Goal: Transaction & Acquisition: Purchase product/service

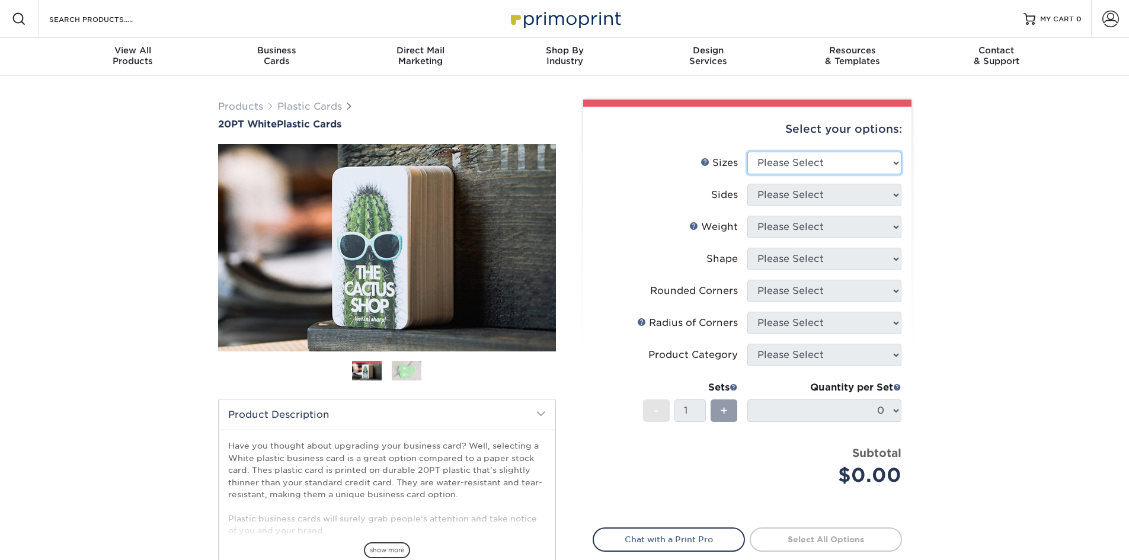
click at [839, 158] on select "Please Select 2" x 3.5" 2" x 8" 2.12" x 3.375" 2.5" x 2.5" 4.25" x 6"" at bounding box center [824, 163] width 154 height 23
select select "2.00x3.50"
click at [747, 152] on select "Please Select 2" x 3.5" 2" x 8" 2.12" x 3.375" 2.5" x 2.5" 4.25" x 6"" at bounding box center [824, 163] width 154 height 23
click at [832, 200] on select "Please Select Print Both Sides Print Front Only" at bounding box center [824, 195] width 154 height 23
select select "13abbda7-1d64-4f25-8bb2-c179b224825d"
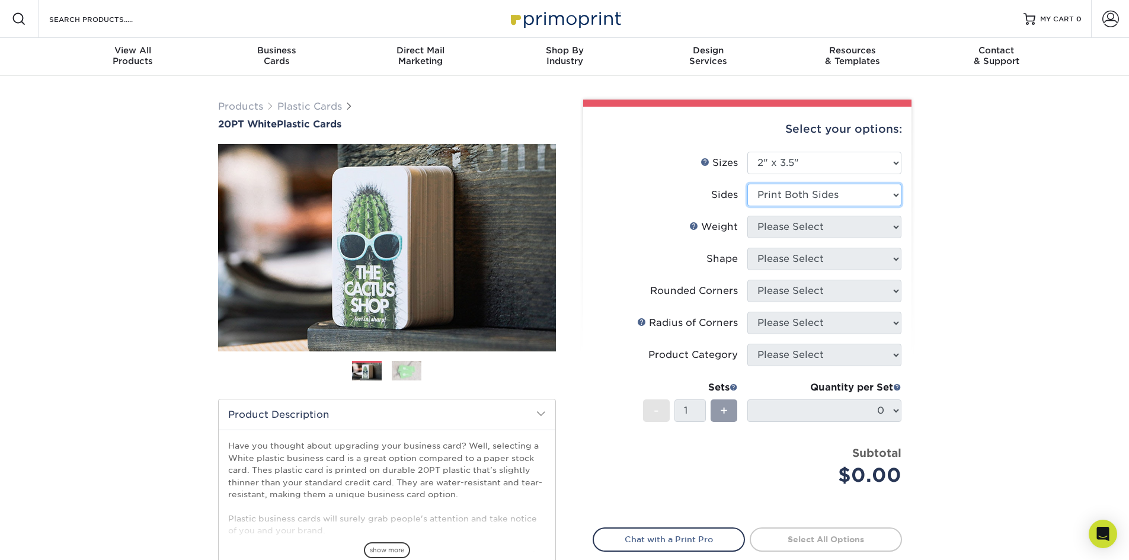
click at [747, 184] on select "Please Select Print Both Sides Print Front Only" at bounding box center [824, 195] width 154 height 23
click at [828, 223] on select "Please Select 20PT White Plastic" at bounding box center [824, 227] width 154 height 23
select select "20PT White Plastic"
click at [747, 216] on select "Please Select 20PT White Plastic" at bounding box center [824, 227] width 154 height 23
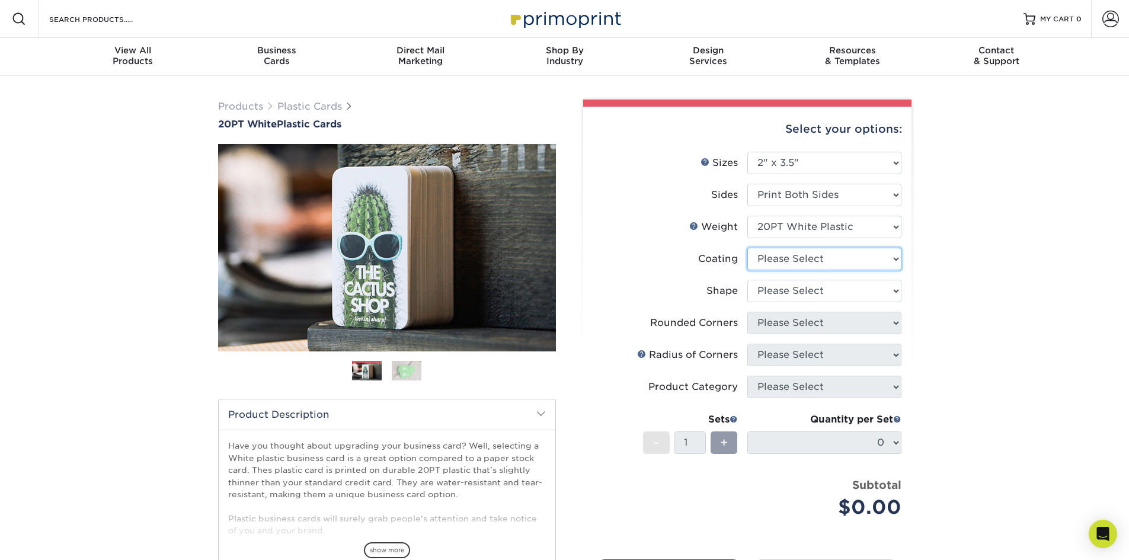
click at [826, 253] on select at bounding box center [824, 259] width 154 height 23
select select "3e7618de-abca-4bda-9f97-8b9129e913d8"
click at [747, 248] on select at bounding box center [824, 259] width 154 height 23
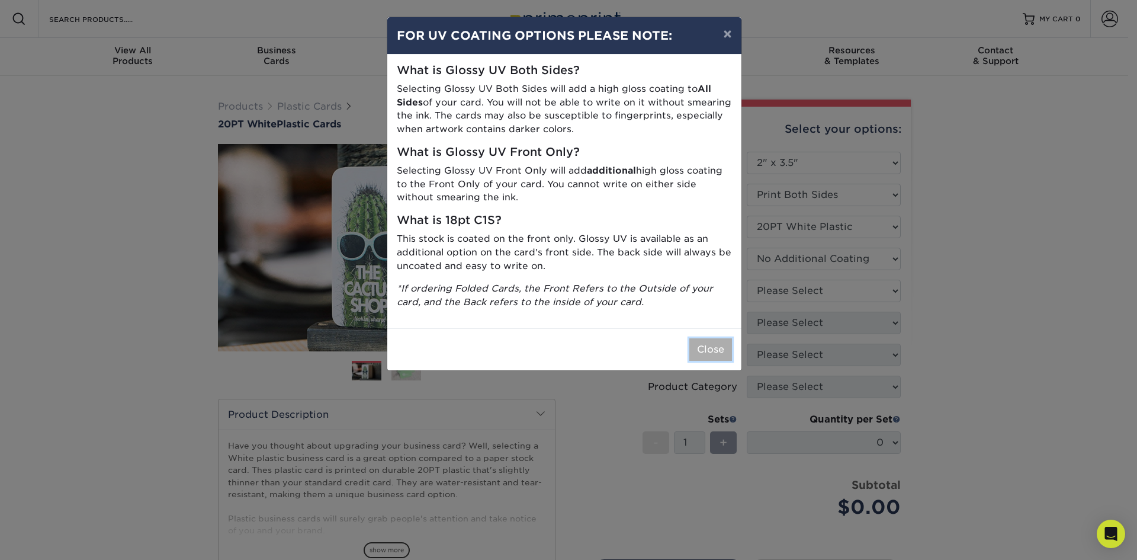
click at [723, 348] on button "Close" at bounding box center [711, 349] width 43 height 23
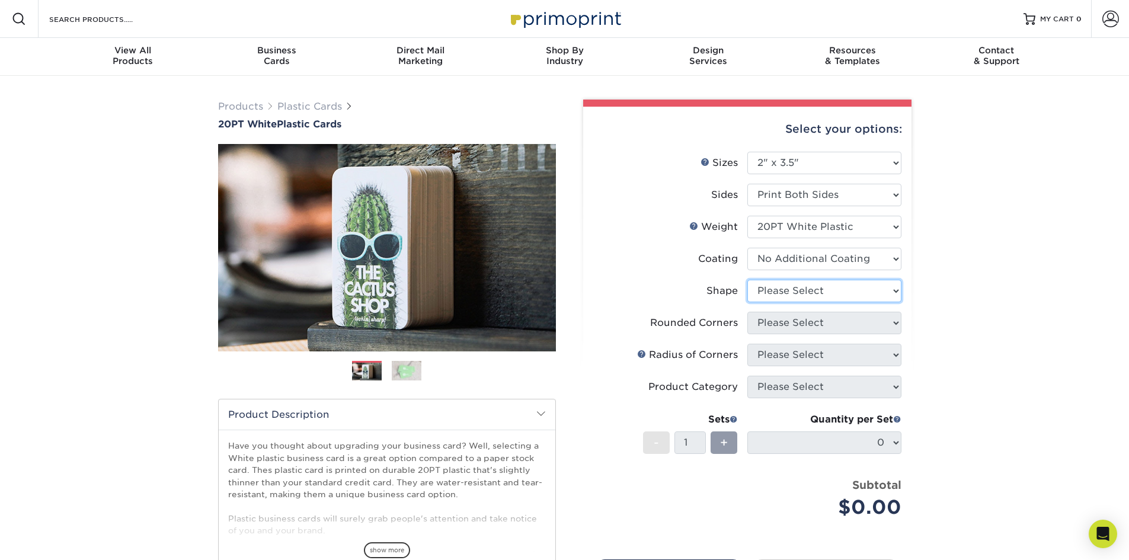
click at [825, 287] on select "Please Select Oval Standard" at bounding box center [824, 291] width 154 height 23
click at [747, 280] on select "Please Select Oval Standard" at bounding box center [824, 291] width 154 height 23
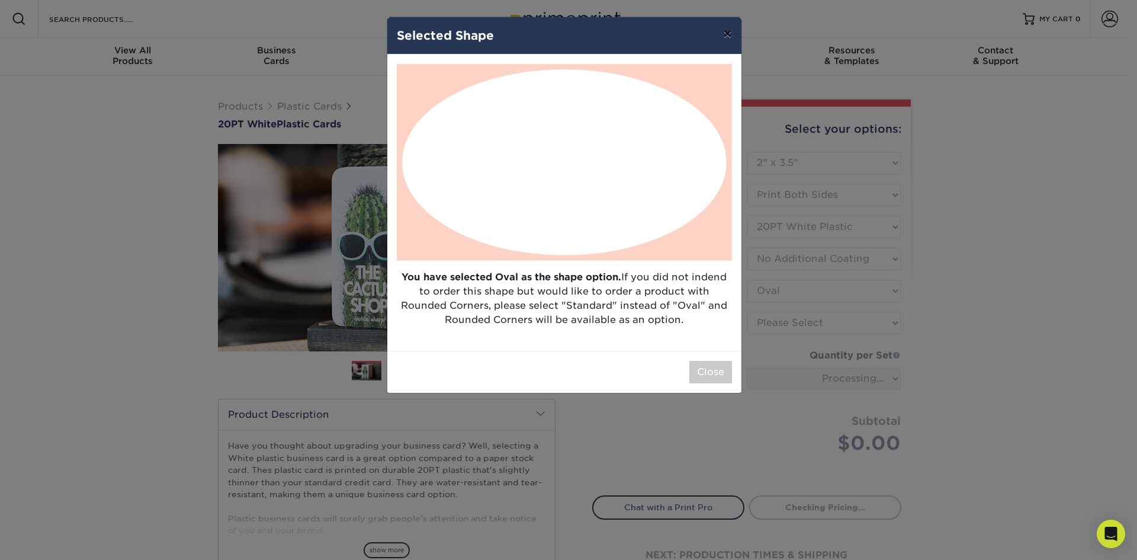
click at [735, 36] on button "×" at bounding box center [727, 33] width 27 height 33
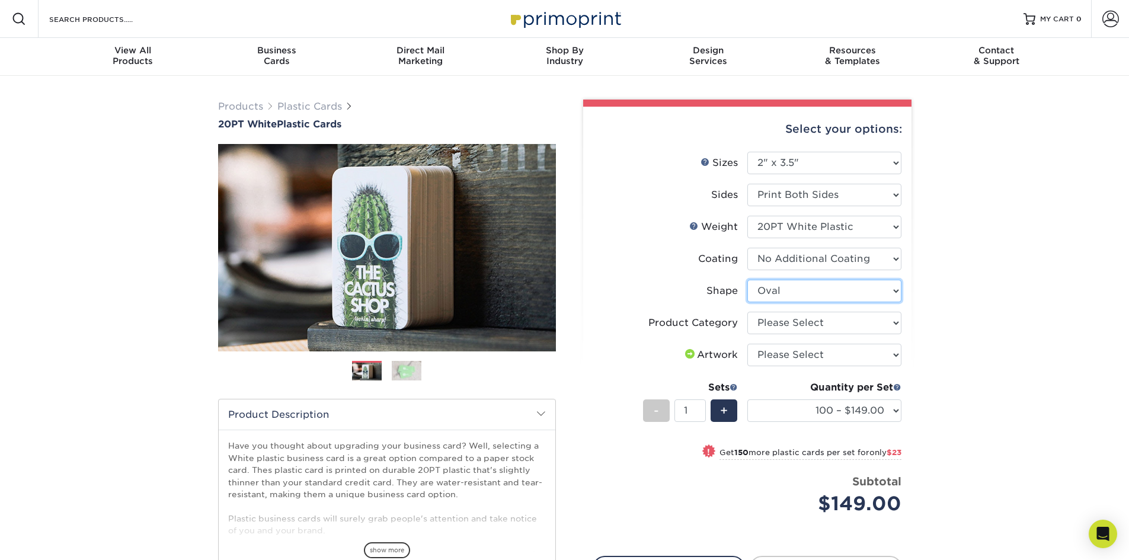
drag, startPoint x: 826, startPoint y: 294, endPoint x: 821, endPoint y: 300, distance: 8.8
click at [826, 294] on select "Please Select Oval Standard" at bounding box center [824, 291] width 154 height 23
select select "standard"
click at [747, 280] on select "Please Select Oval Standard" at bounding box center [824, 291] width 154 height 23
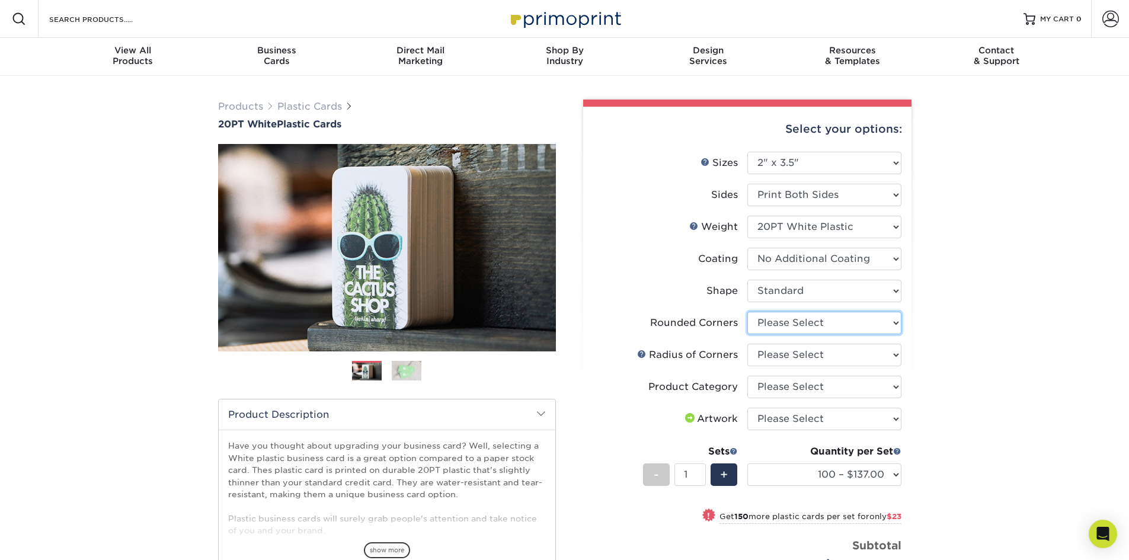
click at [870, 321] on select "Please Select Yes - Round 4 Corners" at bounding box center [824, 323] width 154 height 23
select select "7672df9e-0e0a-464d-8e1f-920c575e4da3"
click at [747, 312] on select "Please Select Yes - Round 4 Corners" at bounding box center [824, 323] width 154 height 23
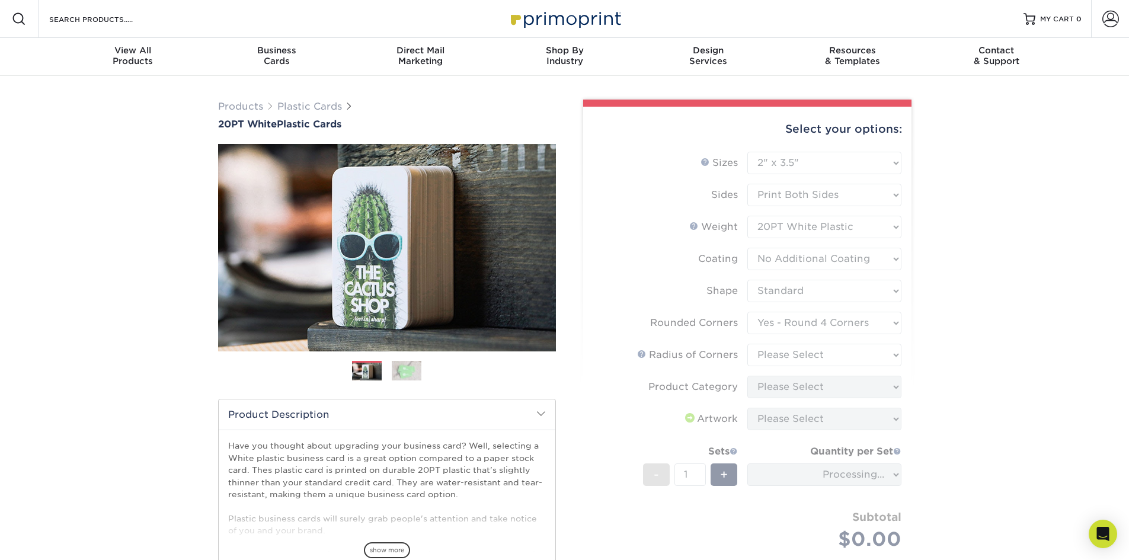
click at [868, 357] on form "Sizes Help Sizes Please Select 2" x 3.5" 2" x 8" 2.12" x 3.375" 2.5" x 2.5" 4.2…" at bounding box center [746, 365] width 309 height 426
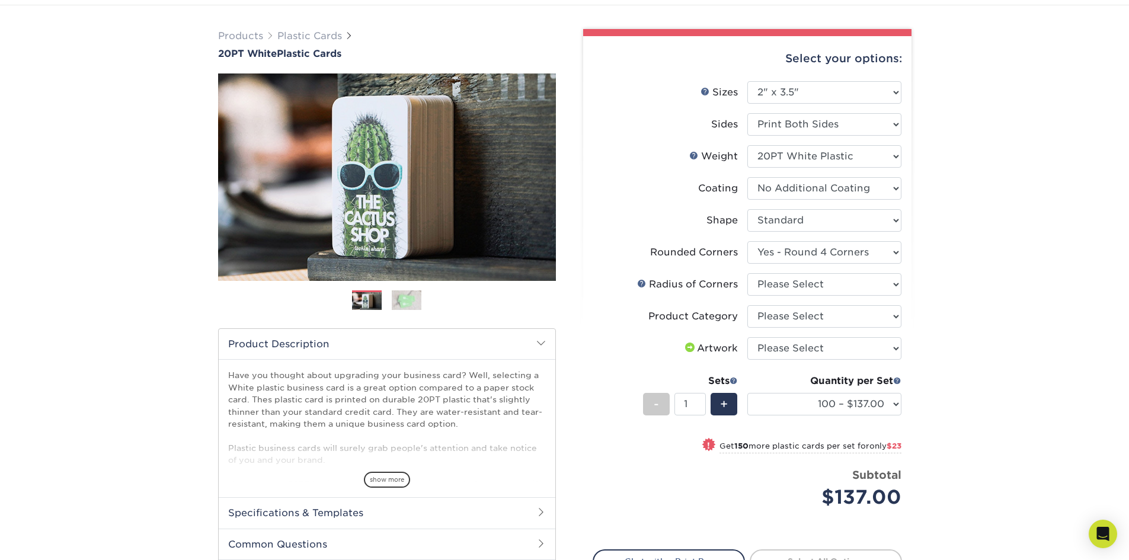
scroll to position [178, 0]
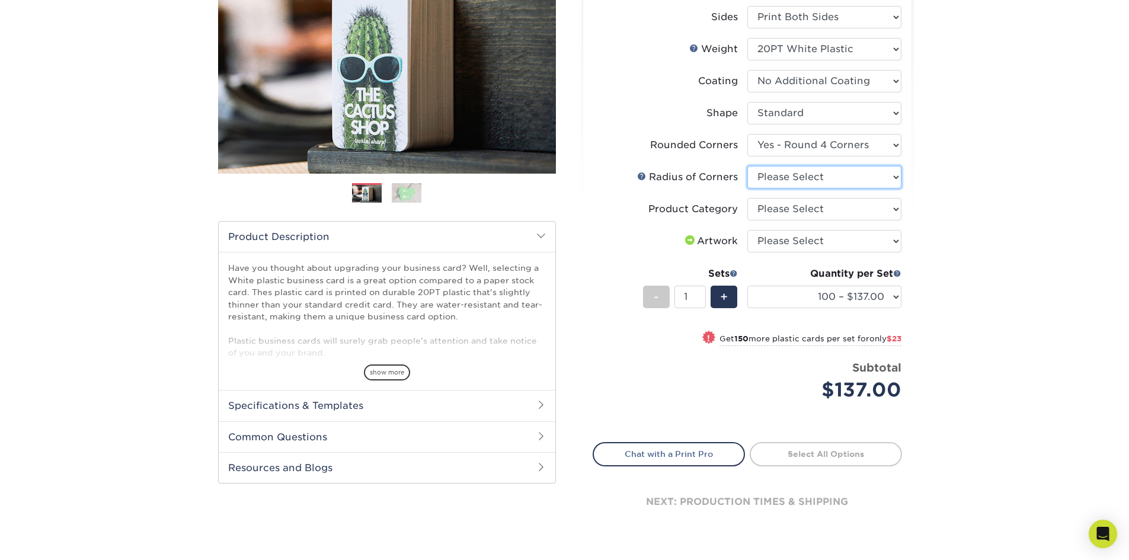
click at [848, 182] on select "Please Select Rounded 1/8" Rounded 1/4"" at bounding box center [824, 177] width 154 height 23
select select "589680c7-ee9a-431b-9d12-d7aeb1386a97"
click at [747, 166] on select "Please Select Rounded 1/8" Rounded 1/4"" at bounding box center [824, 177] width 154 height 23
click at [848, 211] on select "Please Select Business Cards" at bounding box center [824, 209] width 154 height 23
select select "3b5148f1-0588-4f88-a218-97bcfdce65c1"
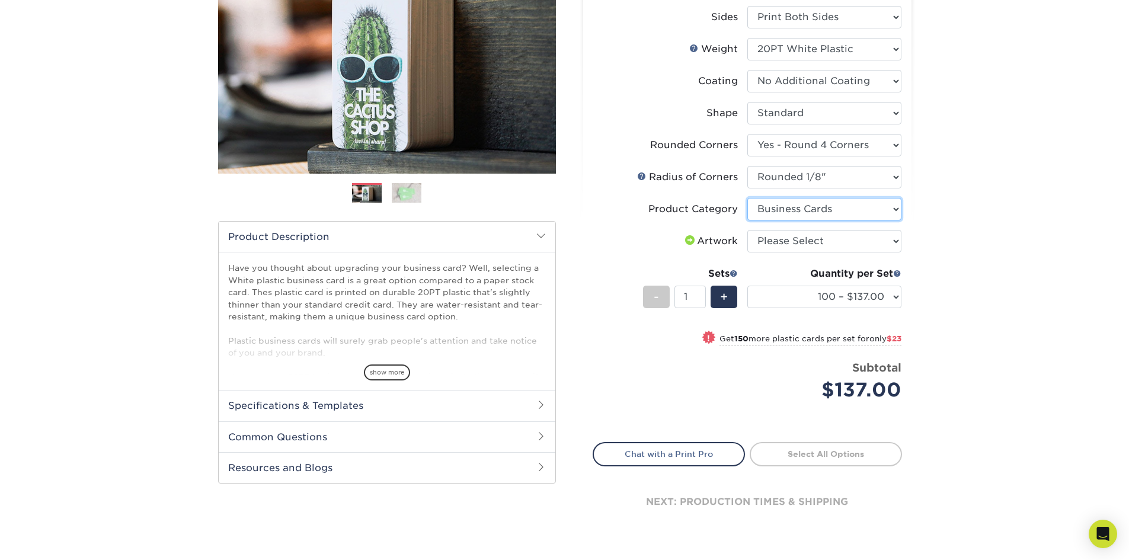
click at [747, 198] on select "Please Select Business Cards" at bounding box center [824, 209] width 154 height 23
click at [842, 234] on select "Please Select I will upload files I need a design - $100" at bounding box center [824, 241] width 154 height 23
select select "upload"
click at [747, 230] on select "Please Select I will upload files I need a design - $100" at bounding box center [824, 241] width 154 height 23
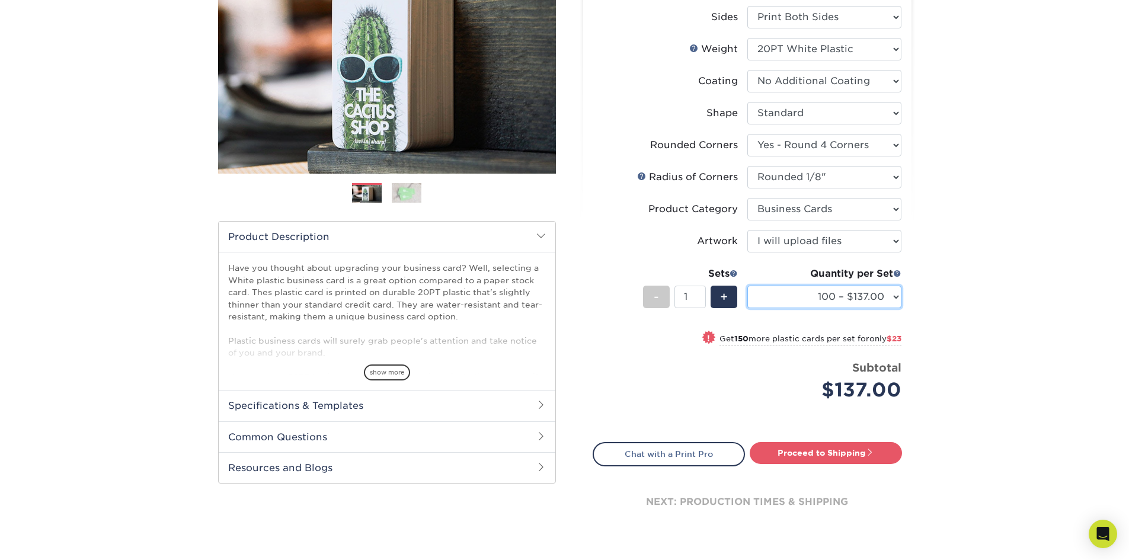
click at [893, 297] on select "100 – $137.00 250 – $160.00 500 – $195.00 1000 – $226.00 2500 – $540.00 5000 – …" at bounding box center [824, 297] width 154 height 23
select select "250 – $160.00"
click at [747, 286] on select "100 – $137.00 250 – $160.00 500 – $195.00 1000 – $226.00 2500 – $540.00 5000 – …" at bounding box center [824, 297] width 154 height 23
click at [866, 444] on link "Proceed to Shipping" at bounding box center [825, 452] width 152 height 21
type input "Set 1"
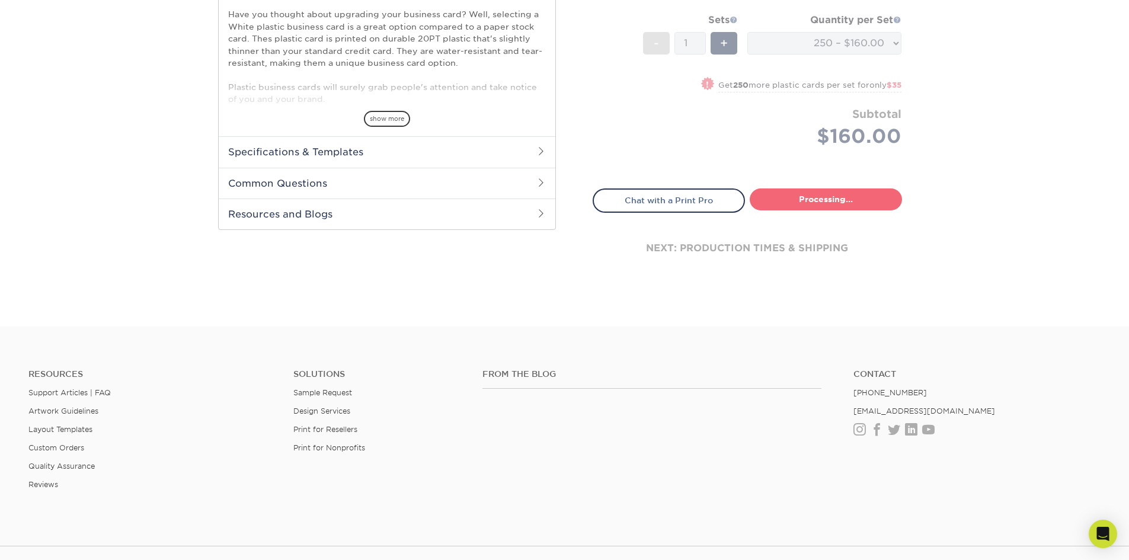
select select "e75a36d6-d896-4428-816c-d7444e813b1e"
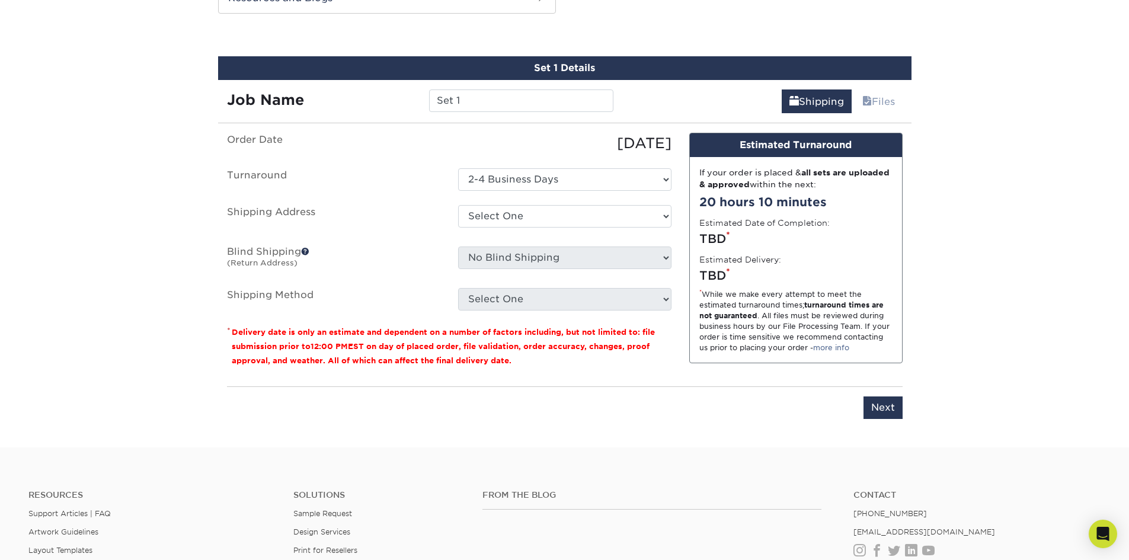
scroll to position [652, 0]
